Goal: Check status: Check status

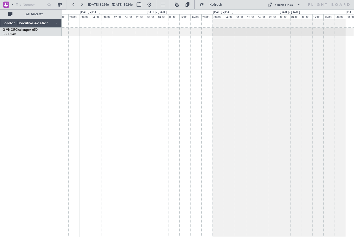
click at [326, 5] on icon at bounding box center [328, 4] width 42 height 5
click at [204, 5] on button "Refresh" at bounding box center [212, 5] width 31 height 8
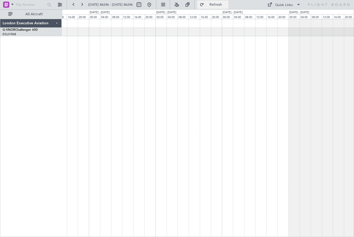
click at [57, 23] on div "London Executive Aviation" at bounding box center [30, 23] width 61 height 9
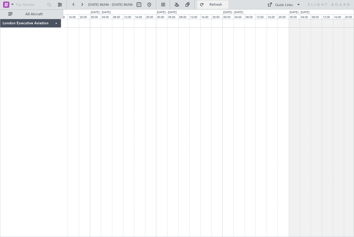
click at [61, 21] on div "London Executive Aviation" at bounding box center [30, 23] width 61 height 9
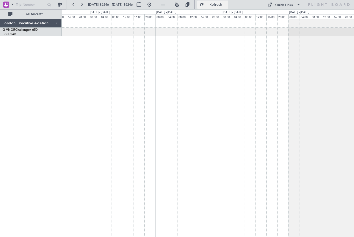
click at [45, 35] on div "EGLF/FAB London ([GEOGRAPHIC_DATA])" at bounding box center [32, 34] width 59 height 4
click at [33, 31] on link "G-VNOR Challenger 650" at bounding box center [20, 29] width 35 height 3
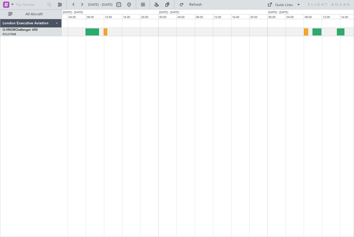
click at [107, 32] on div at bounding box center [106, 31] width 4 height 7
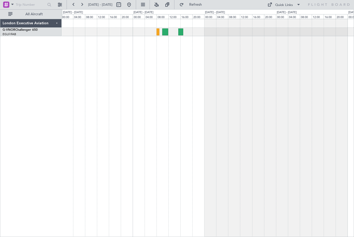
click at [219, 64] on div at bounding box center [208, 128] width 292 height 219
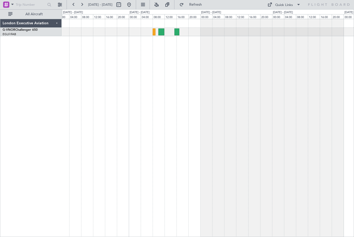
click at [297, 105] on div at bounding box center [208, 128] width 292 height 219
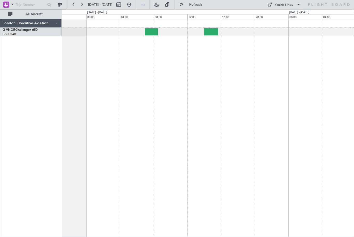
click at [152, 34] on div at bounding box center [151, 31] width 13 height 7
